Goal: Task Accomplishment & Management: Complete application form

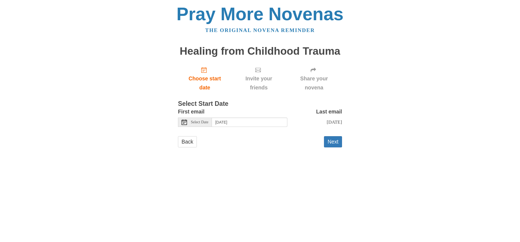
click at [199, 124] on div "Select Date" at bounding box center [195, 121] width 34 height 9
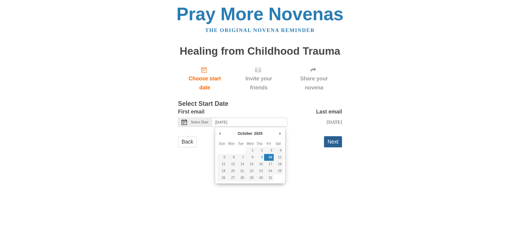
click at [331, 141] on button "Next" at bounding box center [333, 141] width 18 height 11
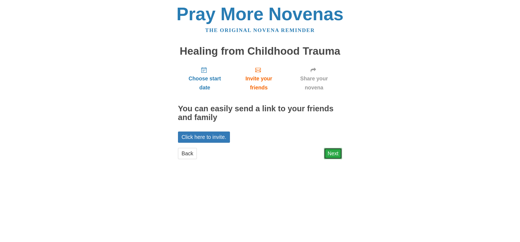
click at [328, 154] on link "Next" at bounding box center [333, 153] width 18 height 11
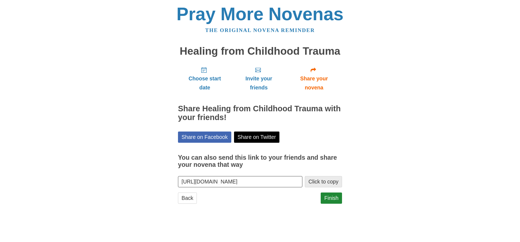
click at [315, 183] on button "Click to copy" at bounding box center [323, 181] width 37 height 11
click at [308, 78] on span "Share your novena" at bounding box center [313, 83] width 45 height 18
click at [328, 197] on link "Finish" at bounding box center [330, 197] width 21 height 11
